Goal: Task Accomplishment & Management: Use online tool/utility

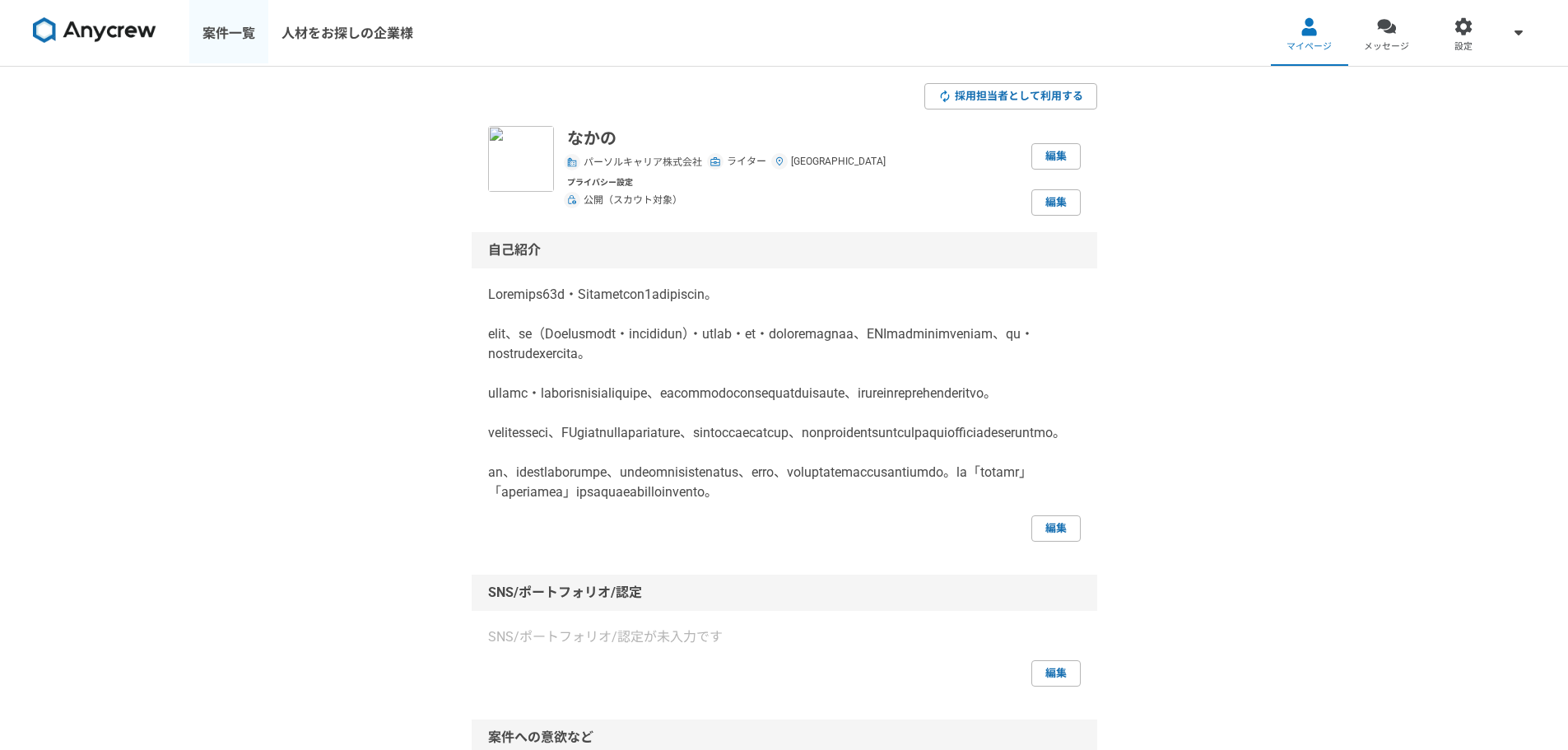
click at [242, 35] on link "案件一覧" at bounding box center [229, 32] width 79 height 66
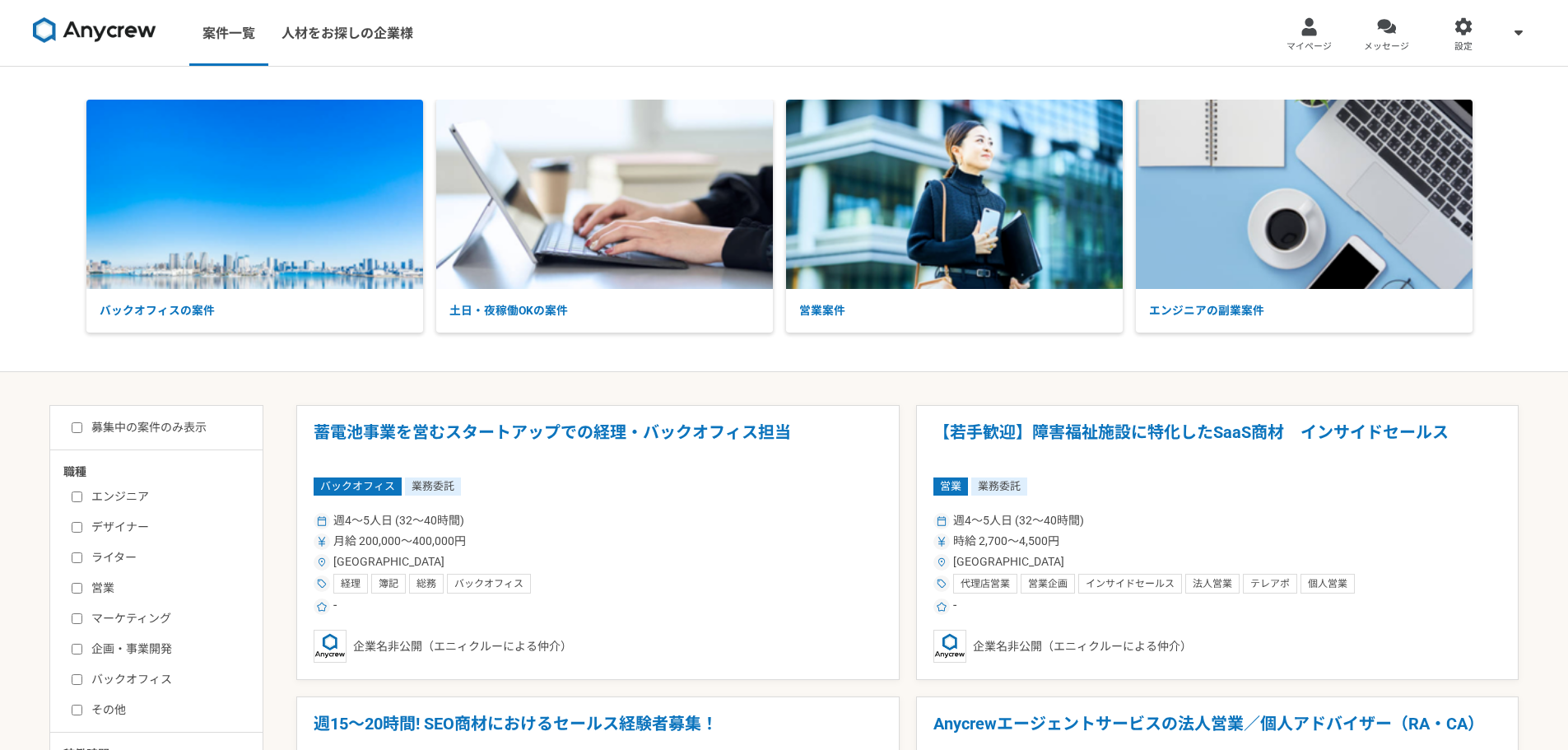
click at [135, 553] on label "ライター" at bounding box center [167, 558] width 190 height 18
click at [83, 553] on input "ライター" at bounding box center [77, 558] width 11 height 11
checkbox input "true"
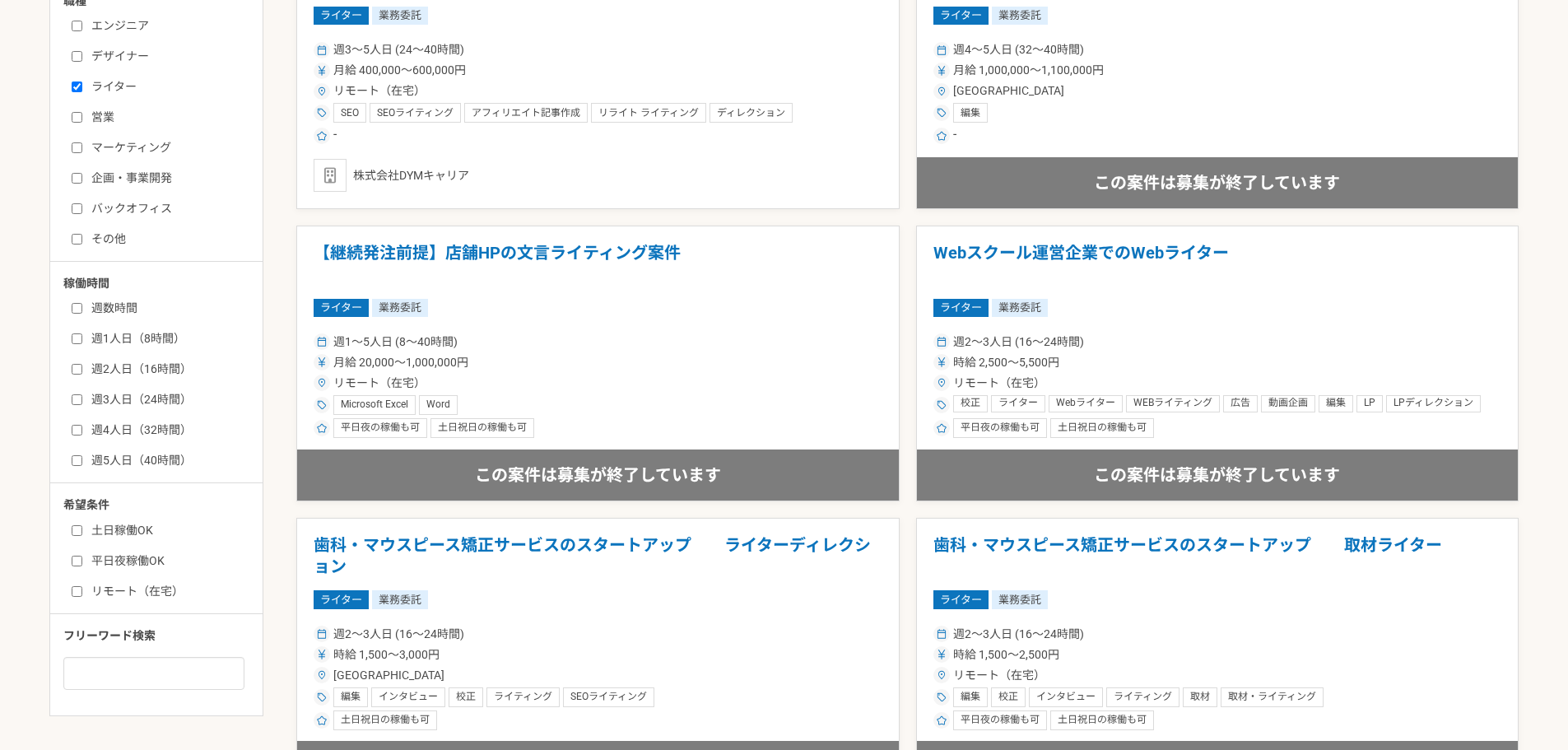
scroll to position [494, 0]
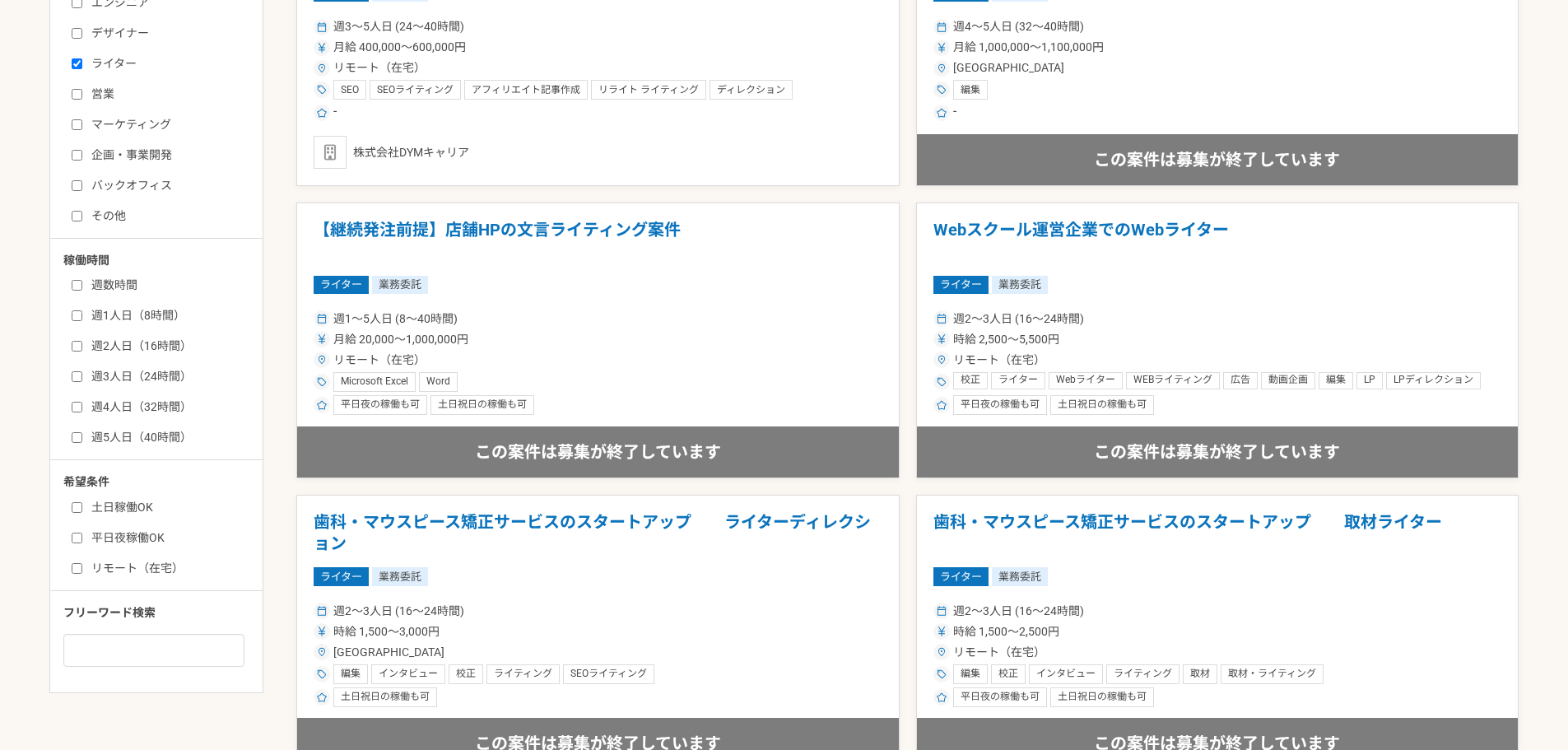
click at [154, 572] on label "リモート（在宅）" at bounding box center [167, 568] width 190 height 18
click at [83, 572] on input "リモート（在宅）" at bounding box center [77, 568] width 11 height 11
checkbox input "true"
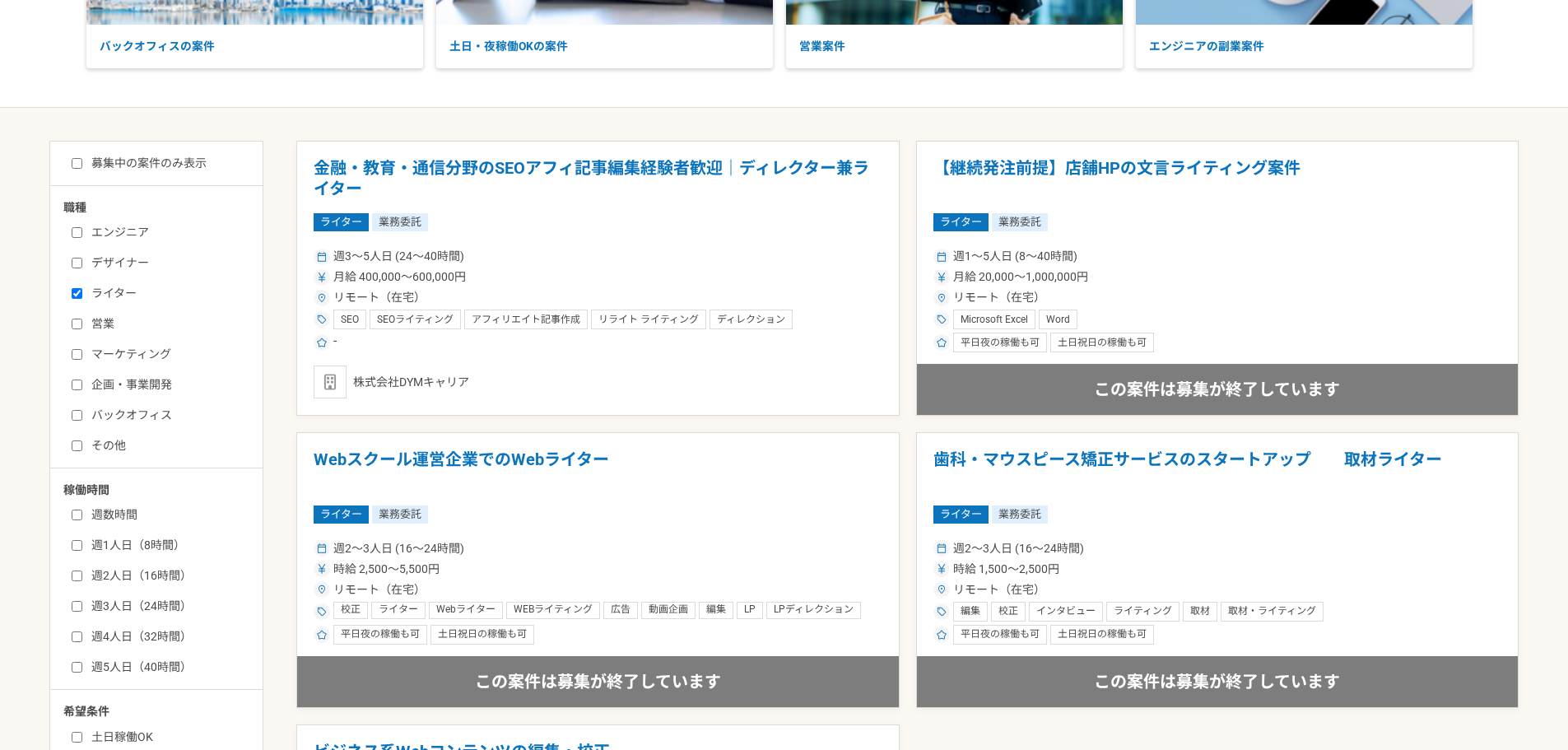
scroll to position [247, 0]
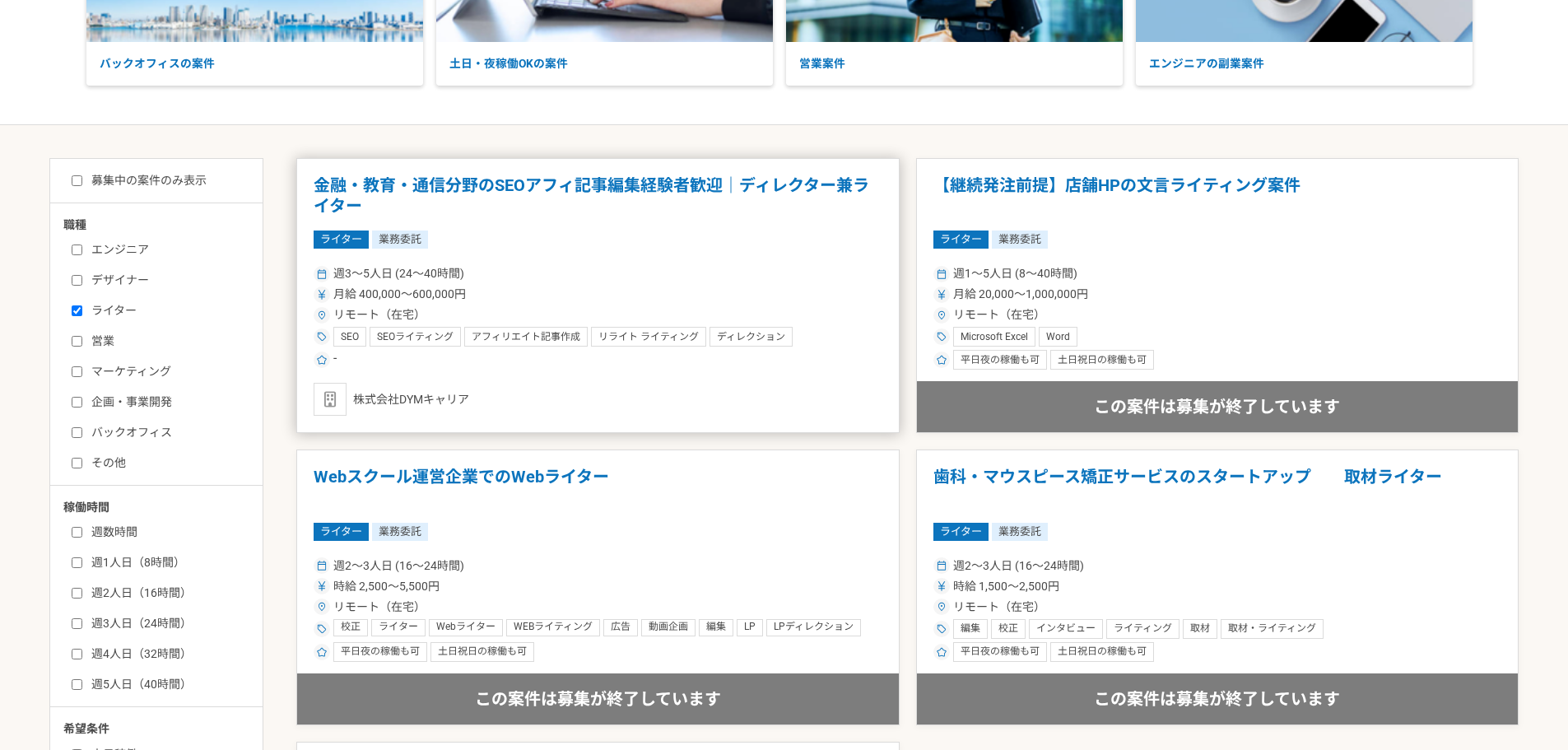
click at [502, 236] on div "ライター 業務委託" at bounding box center [598, 239] width 569 height 18
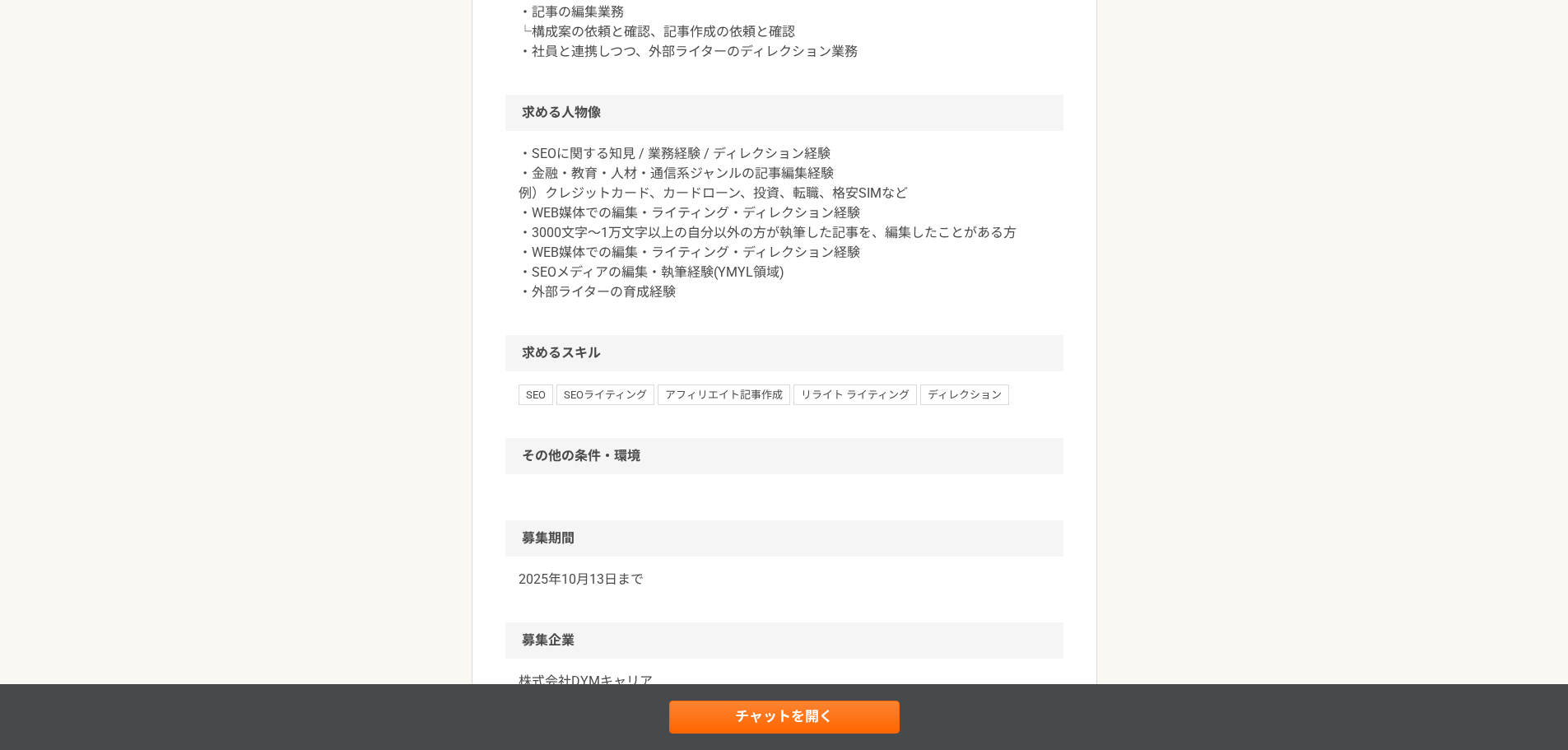
scroll to position [692, 0]
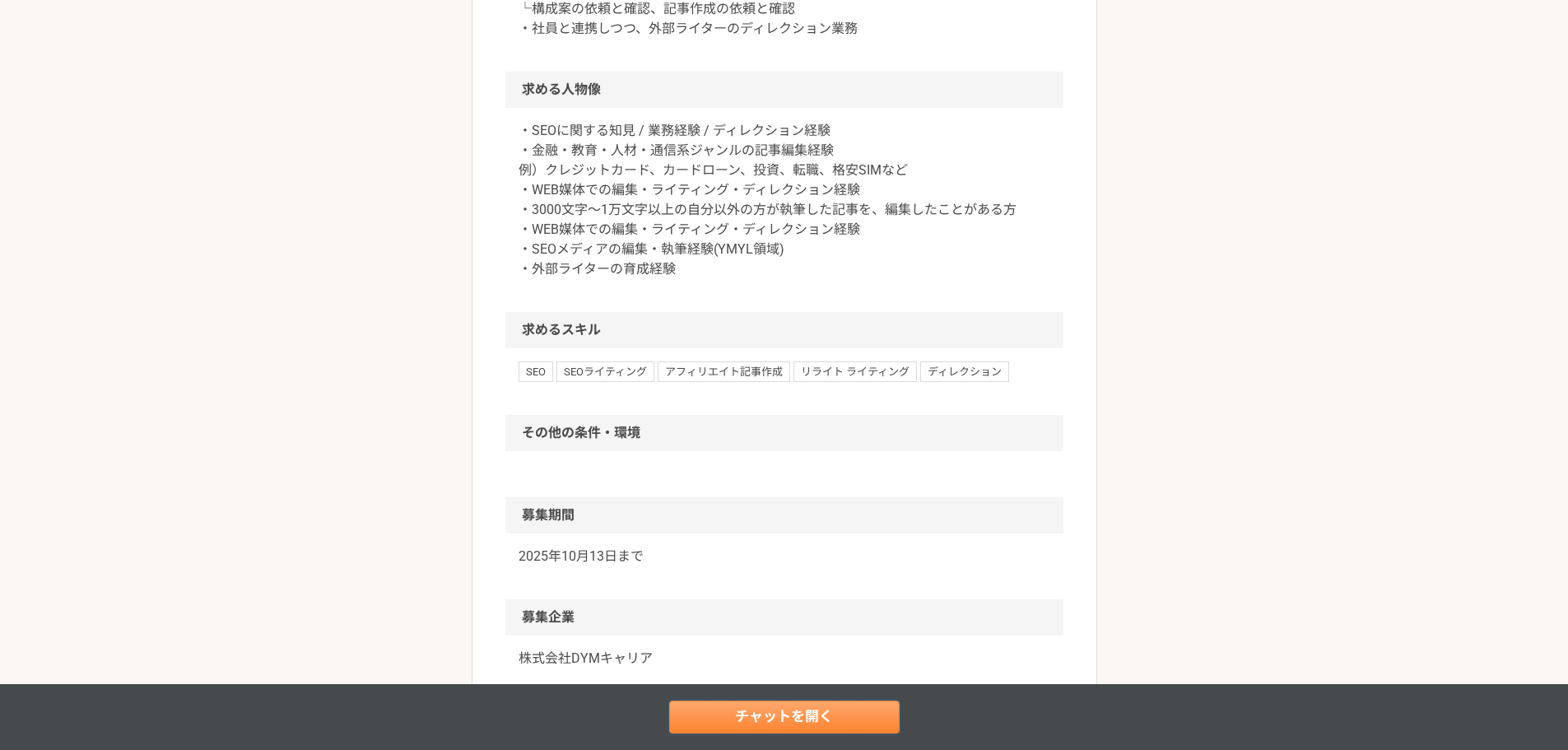
click at [792, 722] on link "チャットを開く" at bounding box center [784, 717] width 230 height 32
